Goal: Navigation & Orientation: Go to known website

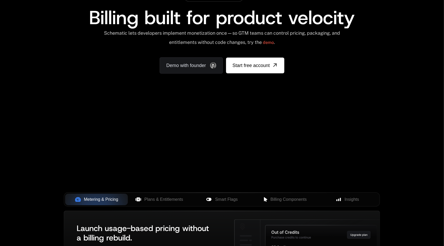
scroll to position [47, 0]
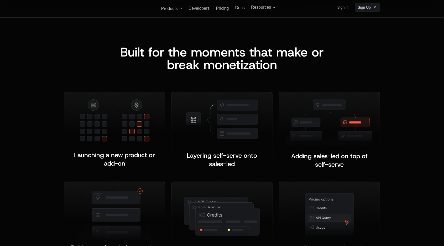
scroll to position [956, 0]
